Goal: Information Seeking & Learning: Compare options

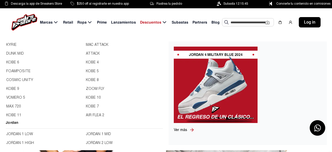
scroll to position [27, 0]
click at [90, 133] on link "JORDAN 5" at bounding box center [124, 134] width 76 height 6
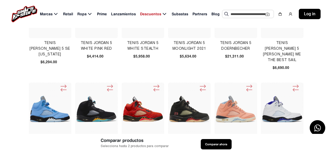
scroll to position [162, 0]
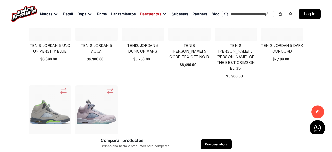
scroll to position [323, 0]
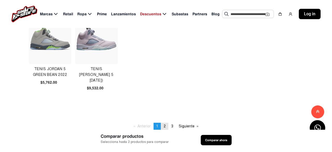
click at [164, 124] on span "2" at bounding box center [165, 126] width 2 height 4
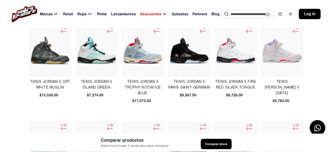
scroll to position [0, 0]
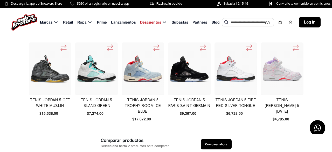
click at [243, 76] on img at bounding box center [236, 69] width 40 height 26
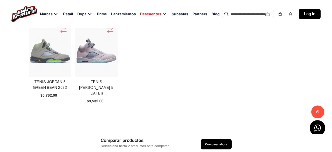
scroll to position [323, 0]
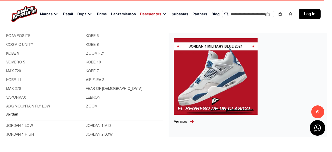
scroll to position [35, 0]
click at [22, 126] on link "JORDAN 6" at bounding box center [44, 126] width 76 height 6
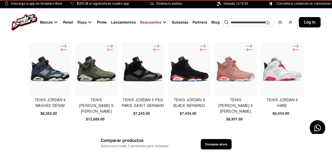
click at [143, 72] on img at bounding box center [143, 69] width 40 height 26
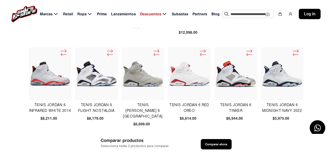
scroll to position [208, 0]
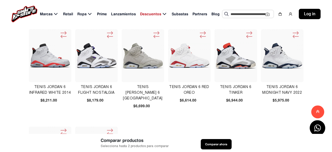
click at [240, 61] on img at bounding box center [236, 56] width 40 height 26
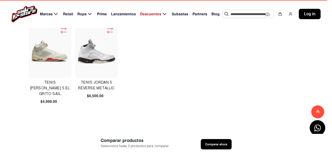
scroll to position [323, 0]
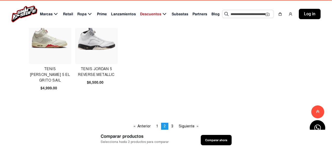
click at [90, 39] on img at bounding box center [96, 38] width 40 height 40
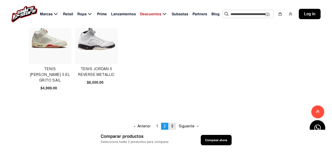
click at [174, 125] on link "page 3" at bounding box center [171, 126] width 7 height 7
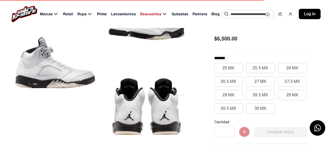
scroll to position [27, 0]
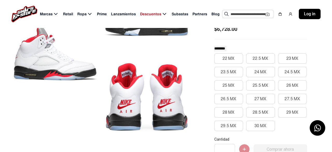
scroll to position [54, 0]
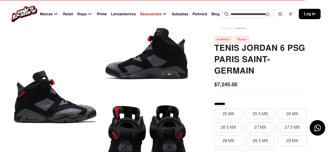
scroll to position [27, 0]
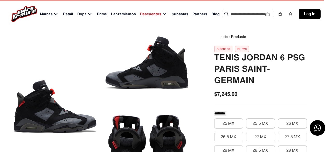
click at [52, 102] on div at bounding box center [54, 107] width 85 height 170
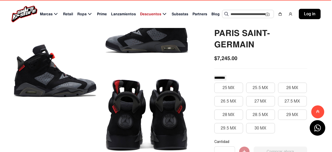
scroll to position [54, 0]
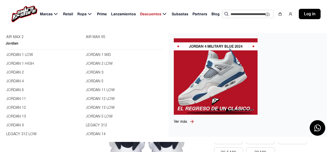
scroll to position [189, 0]
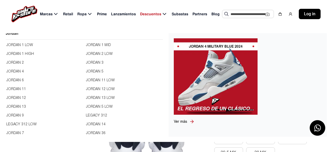
click at [20, 42] on link "JORDAN 1 LOW" at bounding box center [44, 45] width 76 height 6
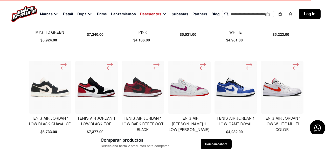
scroll to position [189, 0]
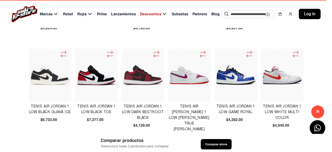
click at [143, 78] on img at bounding box center [143, 75] width 40 height 40
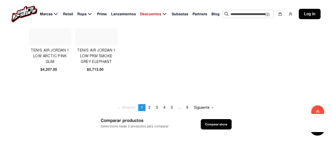
scroll to position [377, 0]
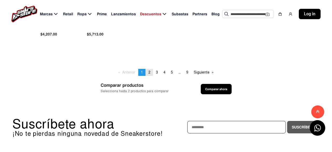
click at [149, 72] on span "2" at bounding box center [149, 72] width 2 height 4
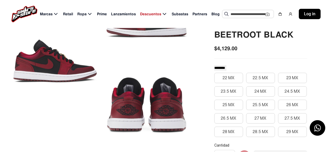
scroll to position [81, 0]
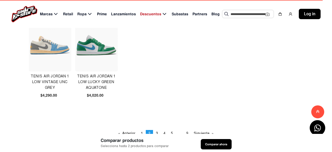
scroll to position [323, 0]
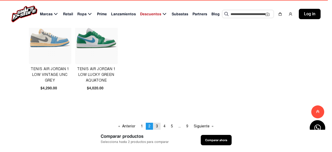
click at [159, 127] on link "page 3" at bounding box center [156, 126] width 7 height 7
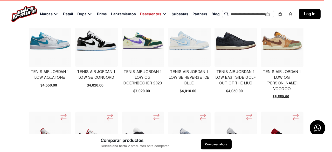
scroll to position [27, 0]
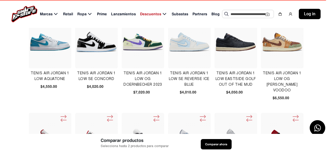
click at [231, 40] on img at bounding box center [236, 42] width 40 height 18
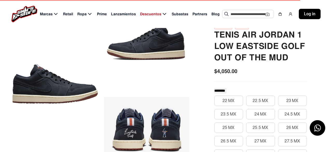
scroll to position [27, 0]
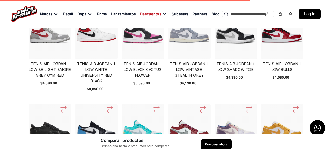
scroll to position [135, 0]
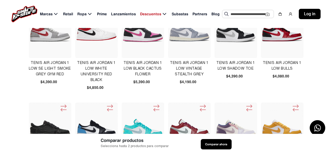
click at [8, 80] on app-submarcas "Tenis Air [PERSON_NAME] 1 Low Aquatone $4,550.00 Tenis Air [PERSON_NAME] 1 Low …" at bounding box center [166, 122] width 332 height 429
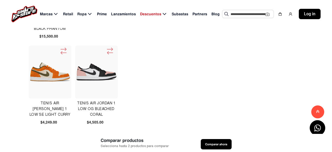
scroll to position [323, 0]
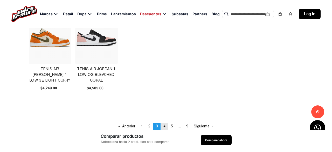
click at [165, 126] on span "4" at bounding box center [164, 126] width 2 height 4
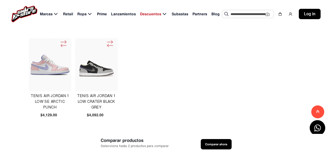
scroll to position [189, 0]
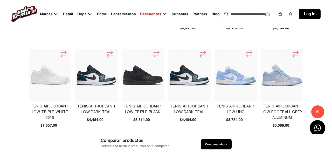
click at [148, 80] on img at bounding box center [143, 75] width 40 height 40
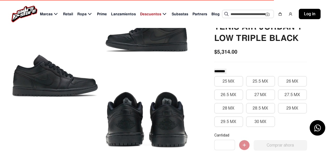
scroll to position [81, 0]
